Goal: Information Seeking & Learning: Learn about a topic

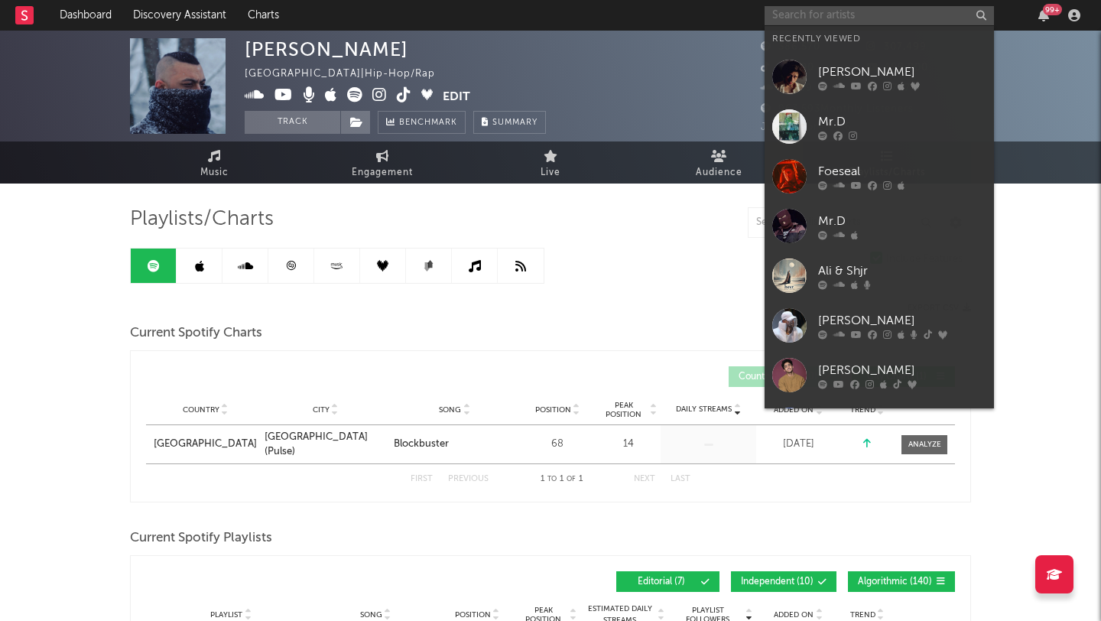
click at [820, 10] on input "text" at bounding box center [879, 15] width 229 height 19
click at [859, 66] on div "Omar Mukhtar" at bounding box center [902, 72] width 168 height 18
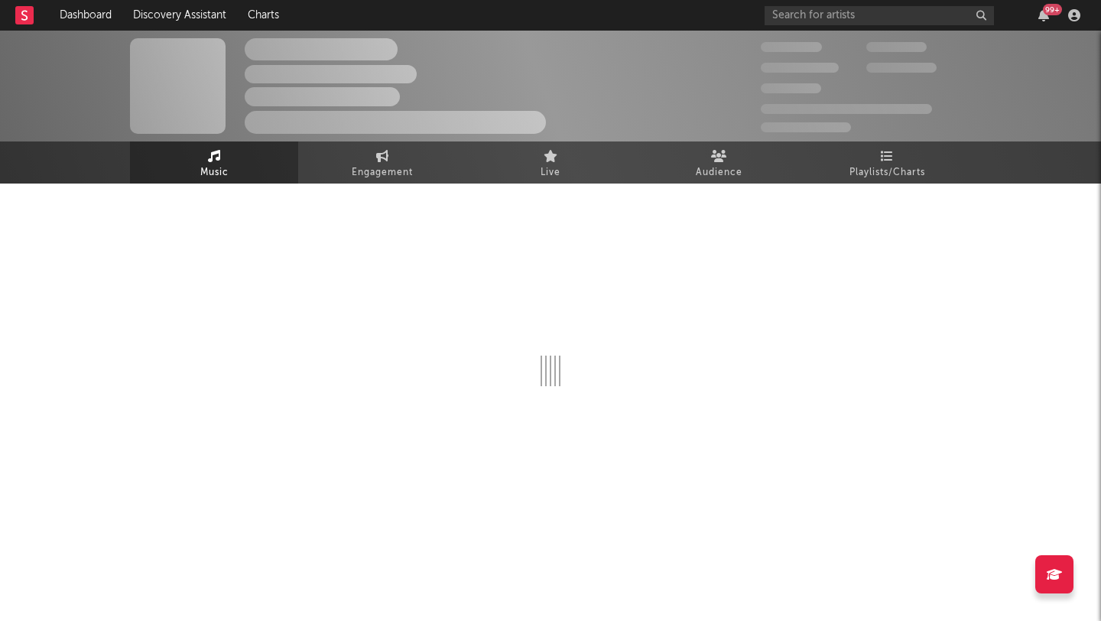
select select "6m"
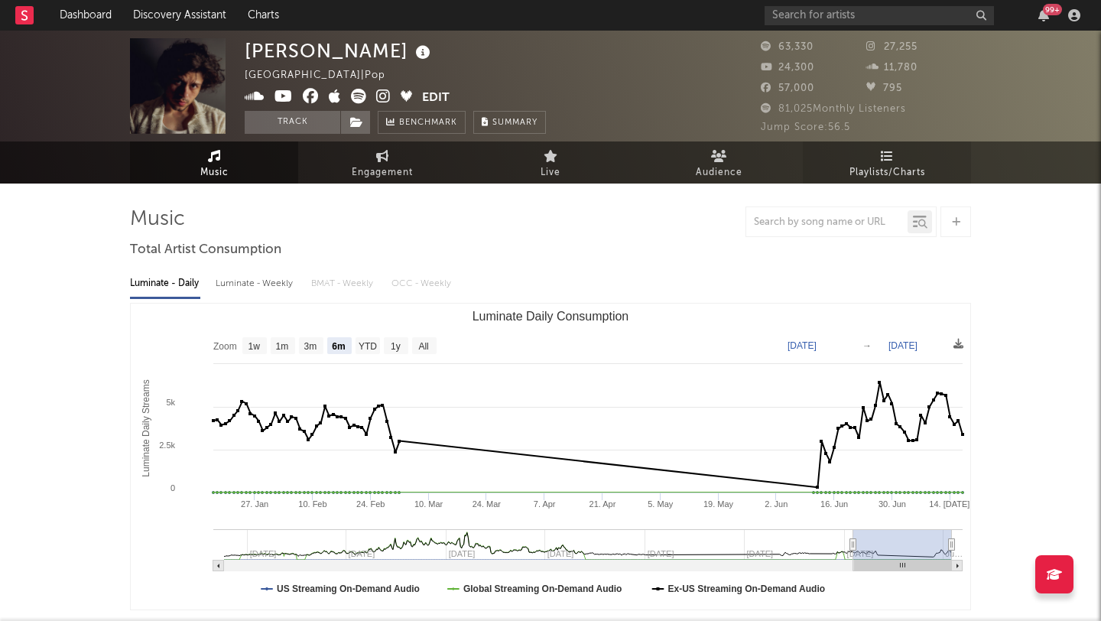
click at [881, 164] on span "Playlists/Charts" at bounding box center [887, 173] width 76 height 18
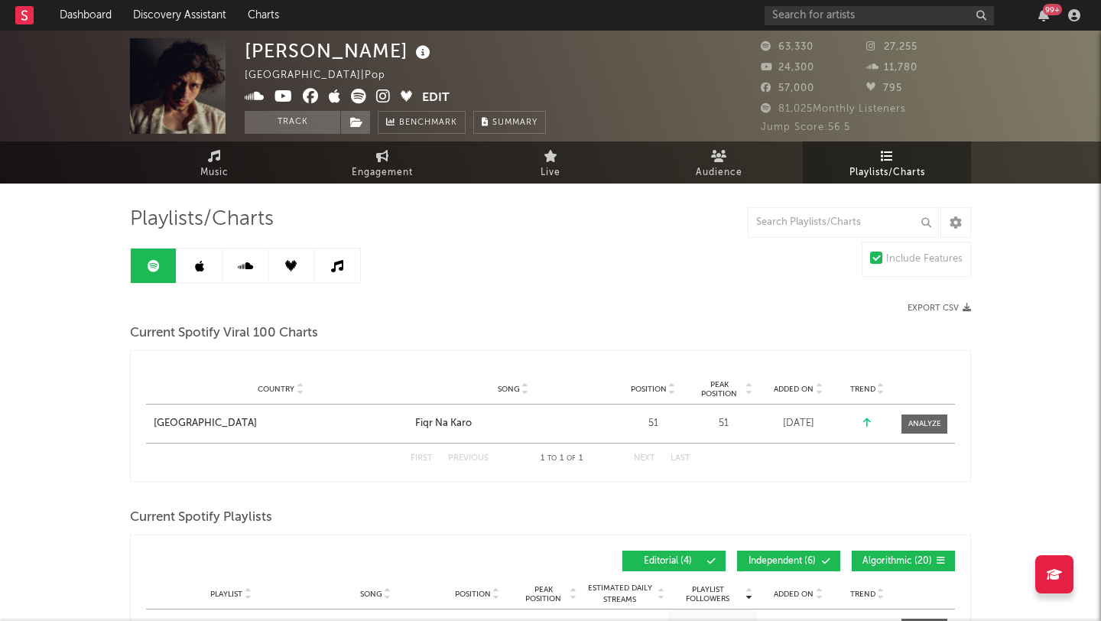
click at [336, 273] on link at bounding box center [337, 265] width 46 height 34
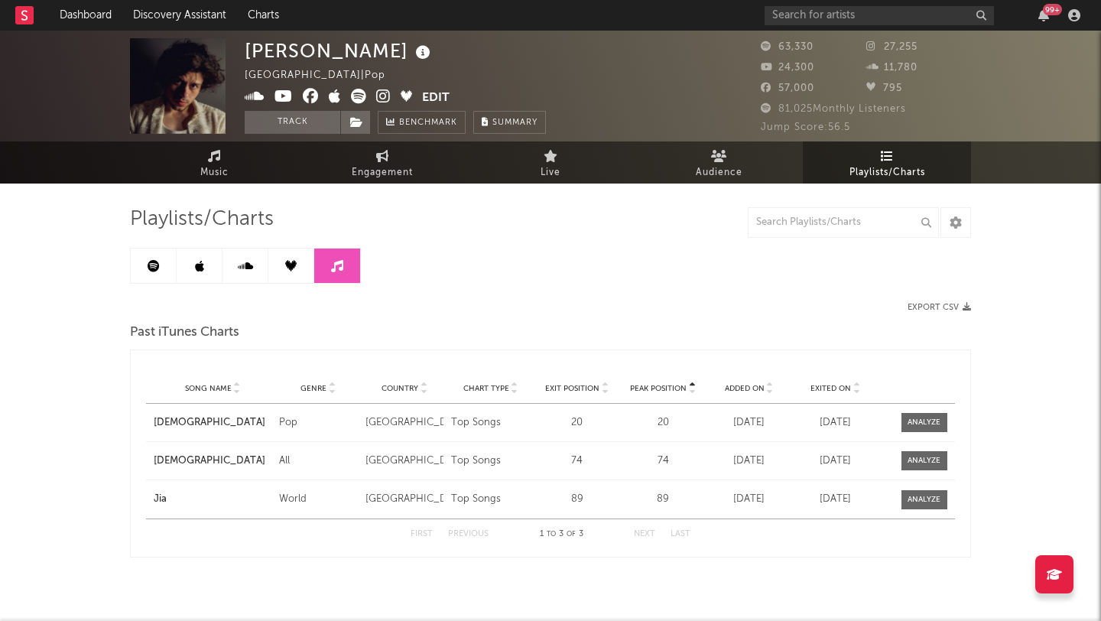
click at [293, 266] on icon at bounding box center [290, 265] width 11 height 11
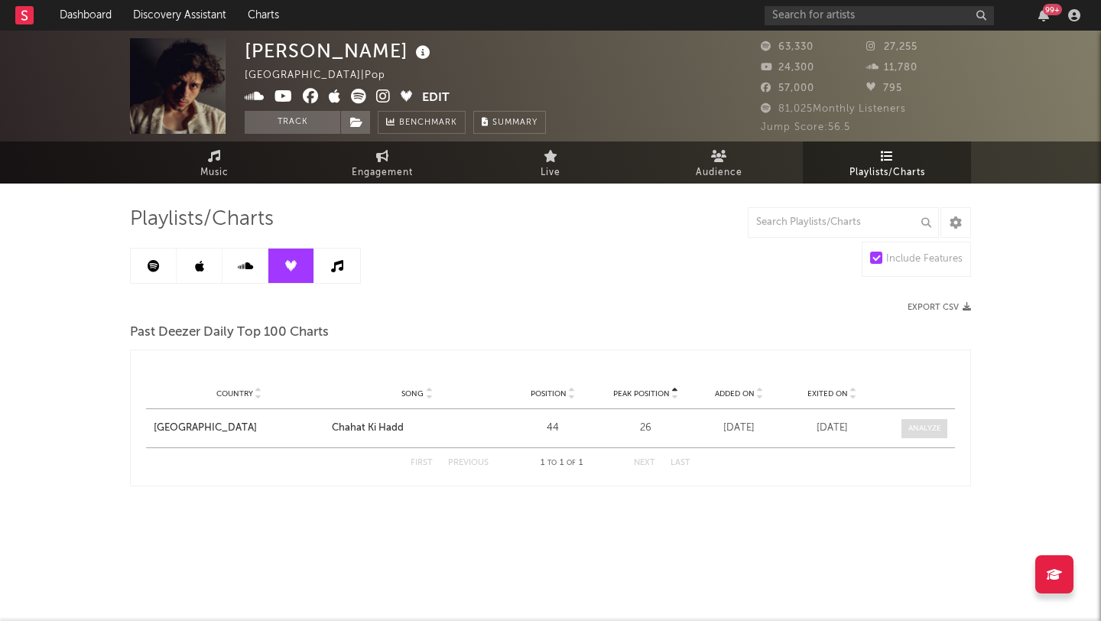
click at [909, 432] on div at bounding box center [924, 428] width 33 height 11
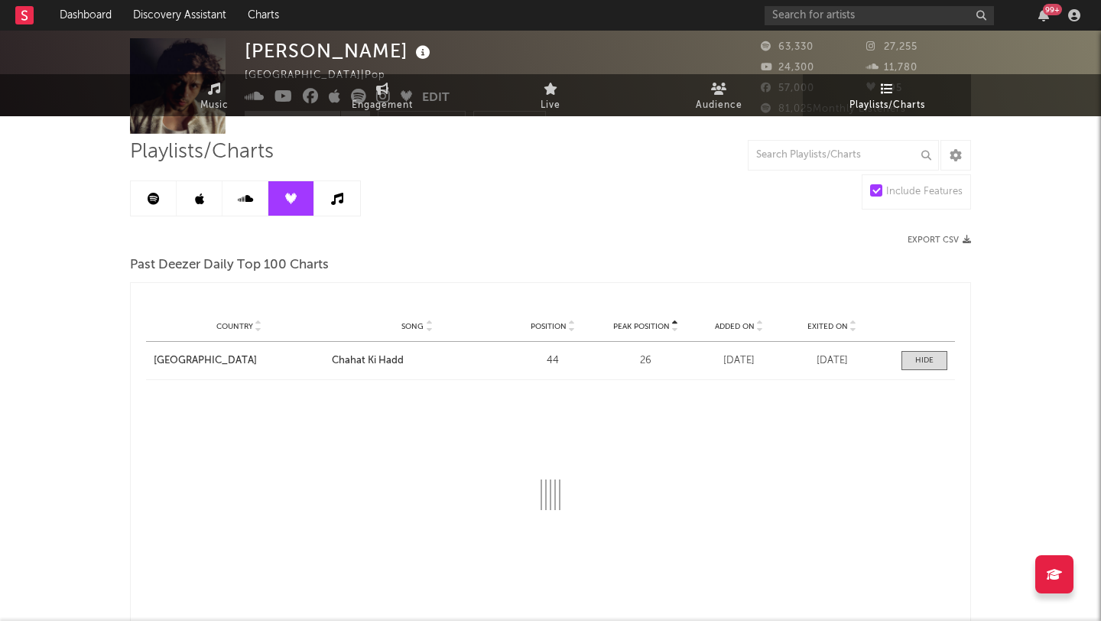
select select "1w"
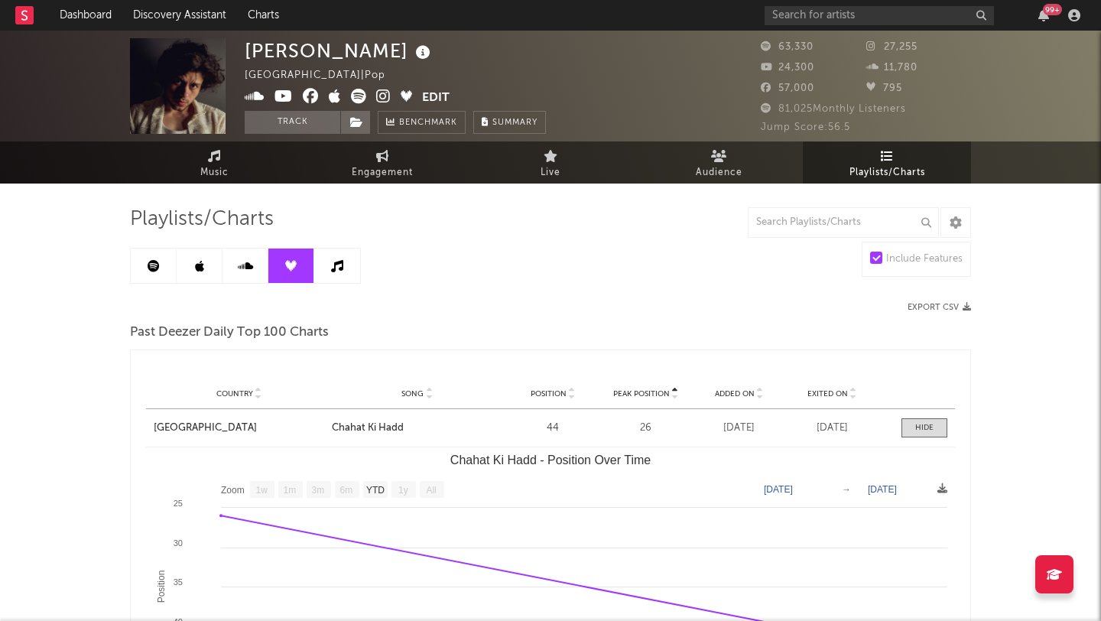
click at [238, 271] on icon at bounding box center [245, 266] width 15 height 12
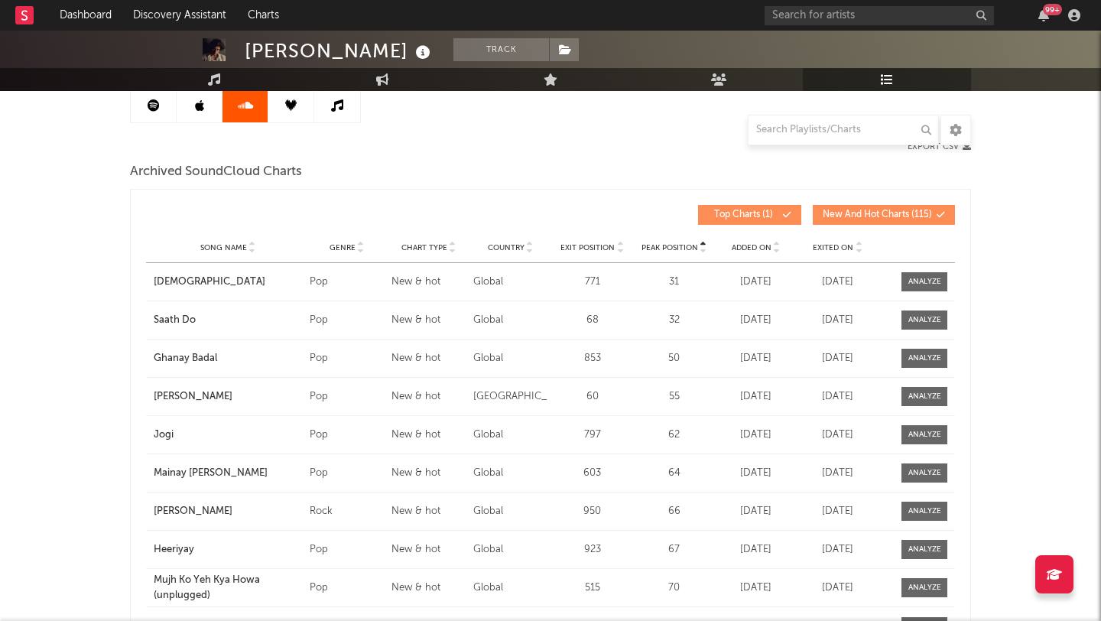
scroll to position [159, 0]
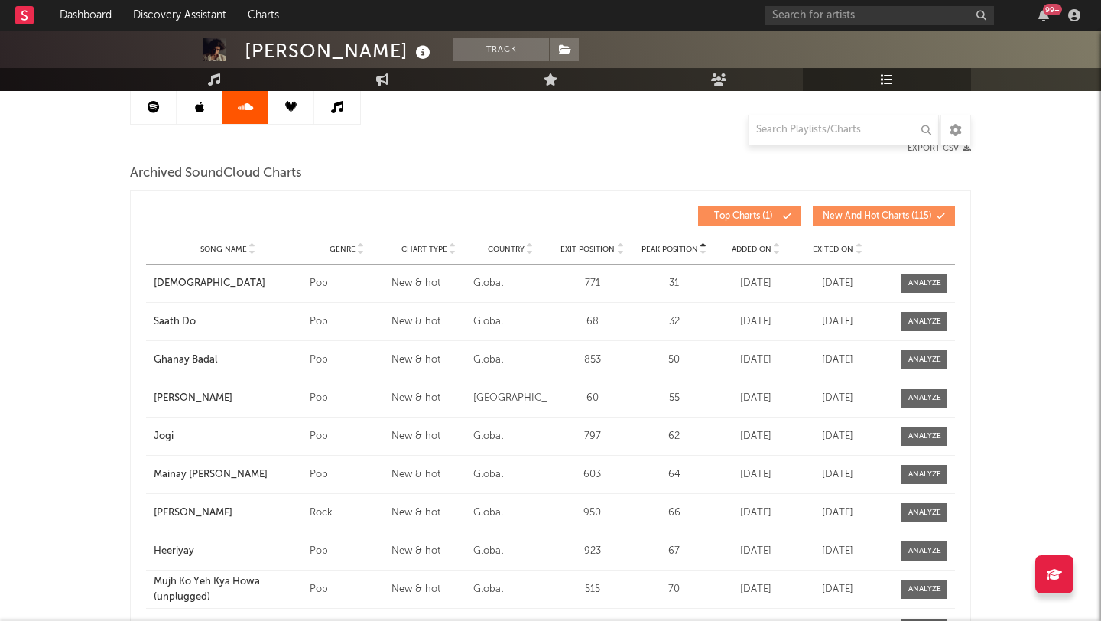
click at [201, 109] on icon at bounding box center [199, 107] width 9 height 12
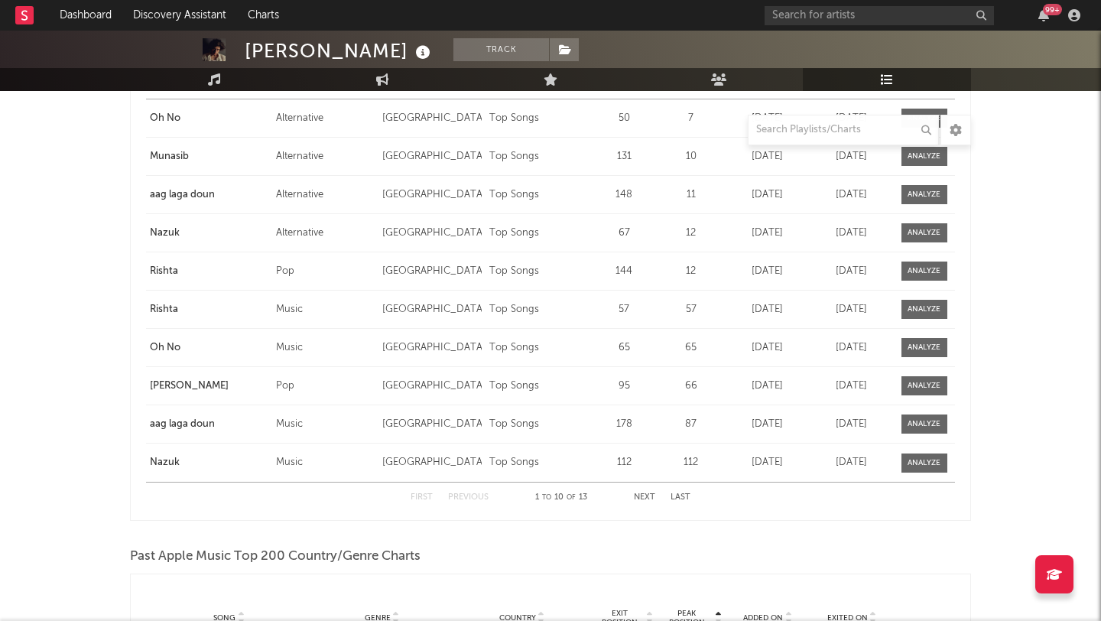
scroll to position [429, 0]
